Goal: Use online tool/utility: Utilize a website feature to perform a specific function

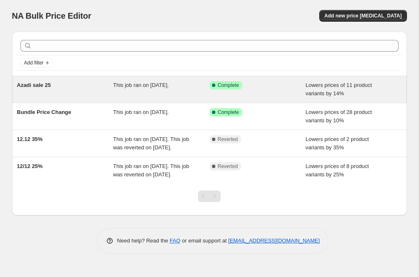
click at [93, 93] on div "Azadi sale 25" at bounding box center [65, 89] width 96 height 17
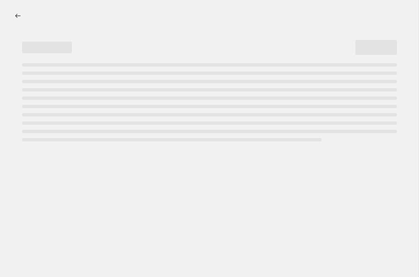
select select "percentage"
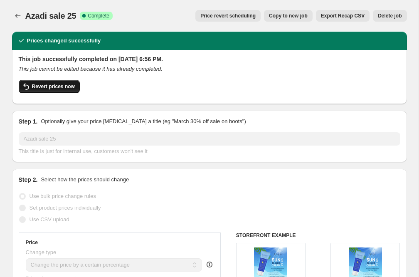
click at [56, 83] on button "Revert prices now" at bounding box center [49, 86] width 61 height 13
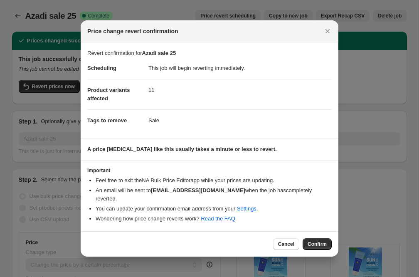
click at [312, 241] on span "Confirm" at bounding box center [317, 244] width 19 height 7
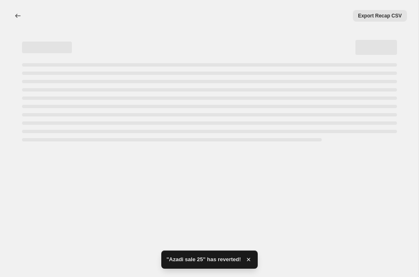
select select "percentage"
